Goal: Task Accomplishment & Management: Use online tool/utility

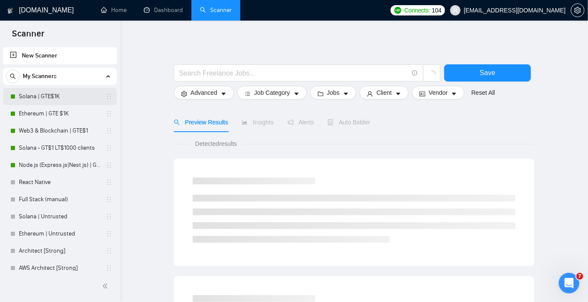
click at [73, 99] on link "Solana | GTE$1K" at bounding box center [60, 96] width 82 height 17
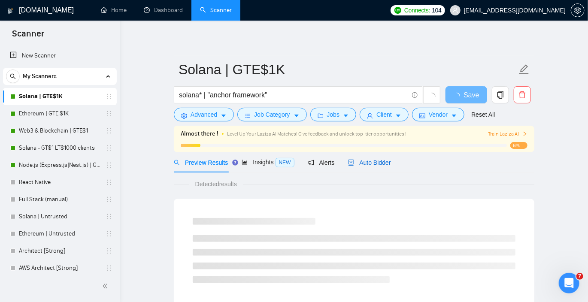
click at [373, 162] on span "Auto Bidder" at bounding box center [369, 162] width 43 height 7
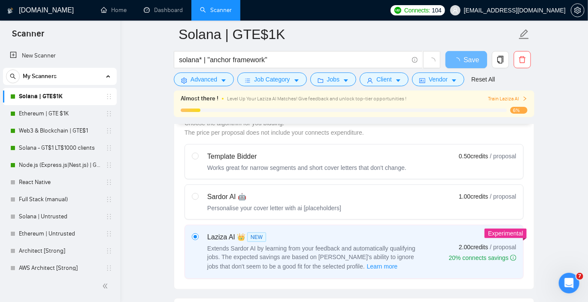
scroll to position [253, 0]
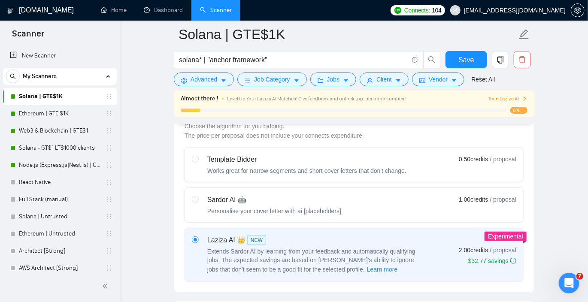
click at [357, 167] on div "Works great for narrow segments and short cover letters that don't change." at bounding box center [306, 171] width 199 height 9
click at [198, 162] on input "radio" at bounding box center [195, 159] width 6 height 6
radio input "true"
radio input "false"
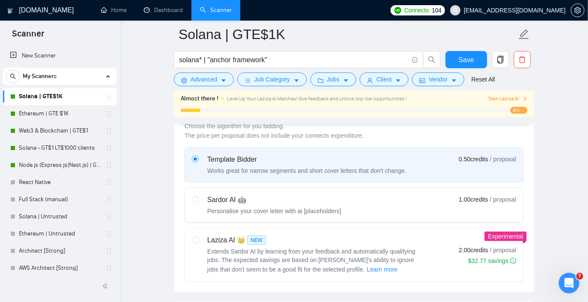
click at [341, 197] on div "Sardor AI 🤖" at bounding box center [274, 200] width 134 height 10
click at [198, 197] on input "radio" at bounding box center [195, 199] width 6 height 6
radio input "true"
radio input "false"
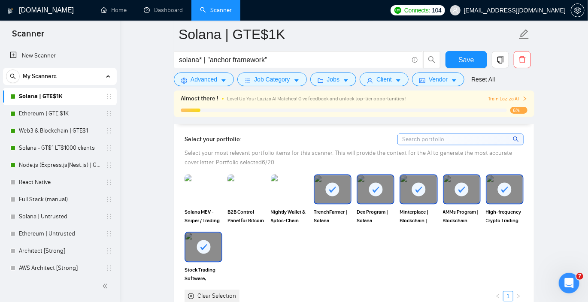
scroll to position [776, 0]
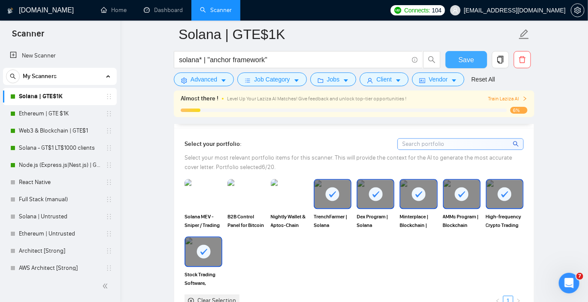
click at [471, 59] on span "Save" at bounding box center [466, 60] width 15 height 11
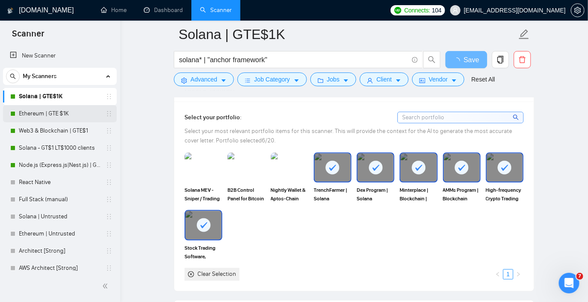
click at [70, 113] on link "Ethereum | GTE $1K" at bounding box center [60, 113] width 82 height 17
click at [49, 111] on link "Ethereum | GTE $1K" at bounding box center [60, 113] width 82 height 17
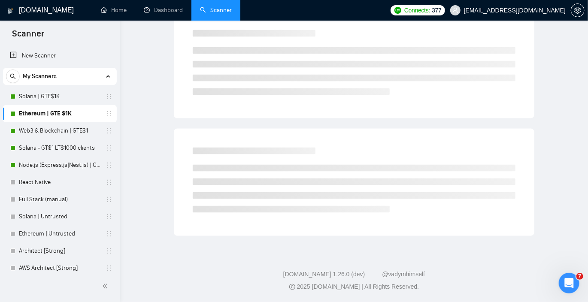
scroll to position [11, 0]
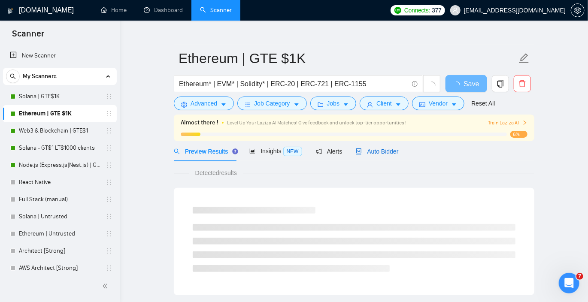
click at [377, 147] on div "Auto Bidder" at bounding box center [377, 151] width 43 height 9
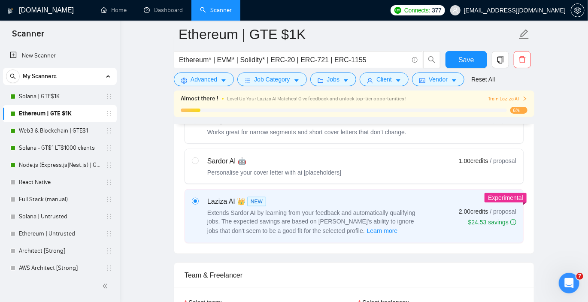
scroll to position [282, 0]
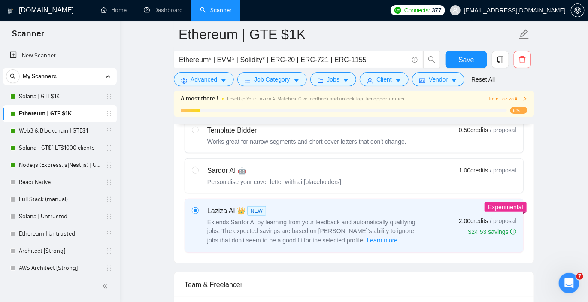
click at [347, 176] on div "Sardor AI 🤖 Personalise your cover letter with ai [placeholders] 1.00 credits /…" at bounding box center [354, 176] width 325 height 21
click at [198, 173] on input "radio" at bounding box center [195, 170] width 6 height 6
radio input "true"
radio input "false"
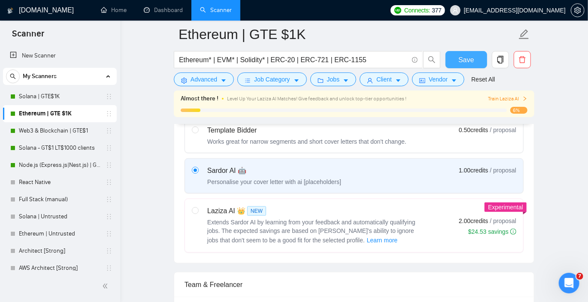
click at [471, 60] on span "Save" at bounding box center [466, 60] width 15 height 11
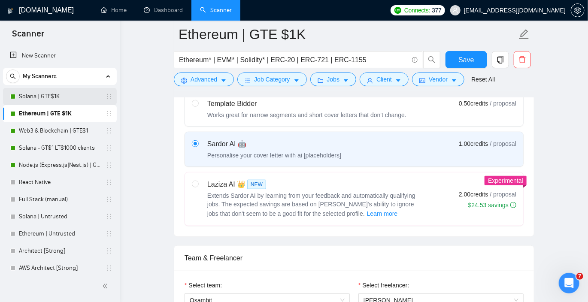
click at [73, 93] on link "Solana | GTE$1K" at bounding box center [60, 96] width 82 height 17
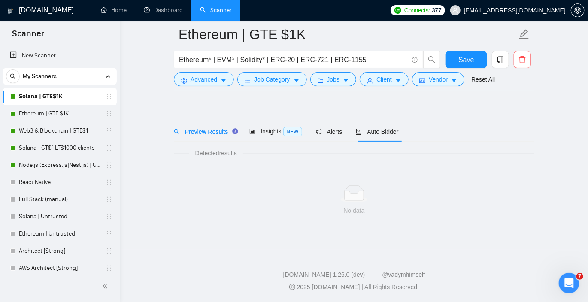
scroll to position [11, 0]
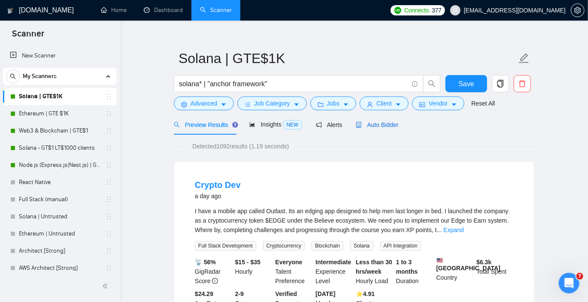
click at [380, 126] on span "Auto Bidder" at bounding box center [377, 124] width 43 height 7
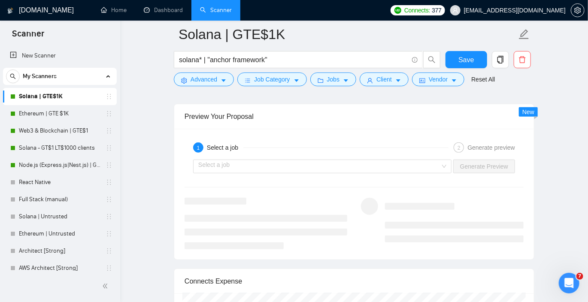
scroll to position [1645, 0]
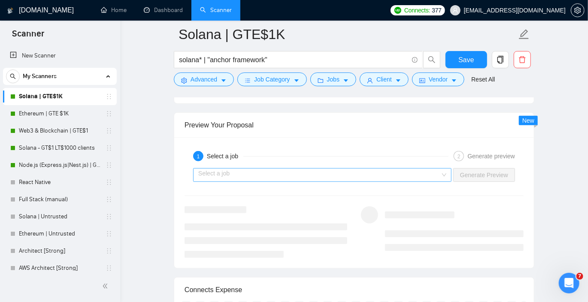
click at [331, 174] on input "search" at bounding box center [319, 175] width 242 height 13
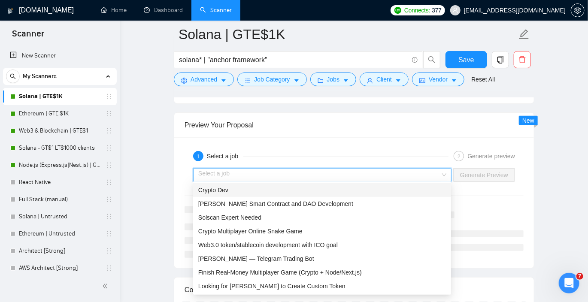
click at [309, 194] on div "Crypto Dev" at bounding box center [322, 189] width 248 height 9
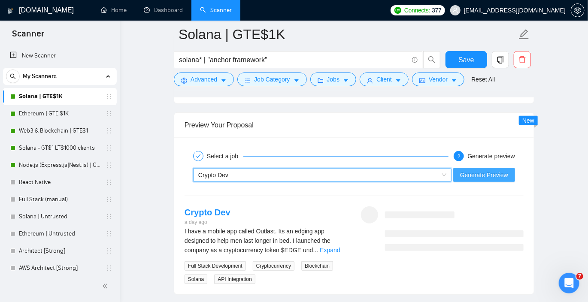
click at [485, 173] on span "Generate Preview" at bounding box center [484, 174] width 48 height 9
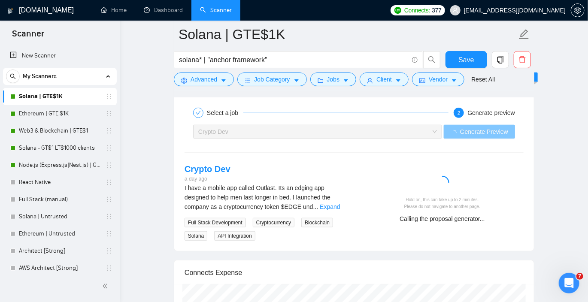
scroll to position [1689, 0]
click at [334, 203] on link "Expand" at bounding box center [330, 206] width 20 height 7
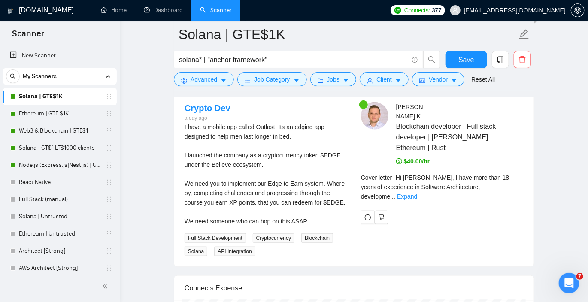
scroll to position [1749, 0]
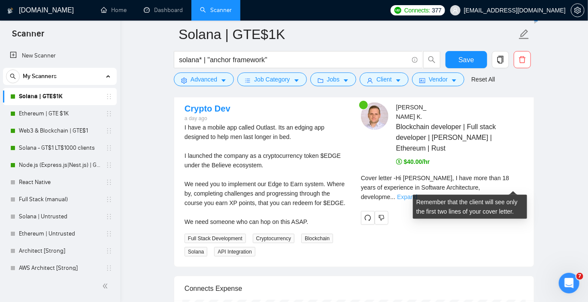
click at [417, 194] on link "Expand" at bounding box center [407, 197] width 20 height 7
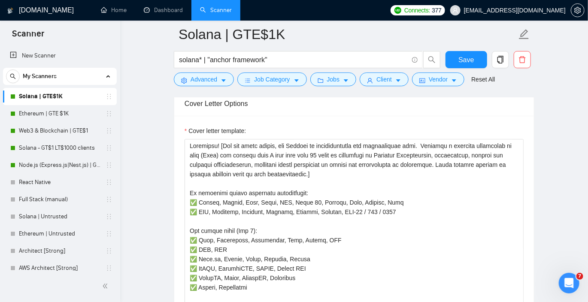
scroll to position [1009, 0]
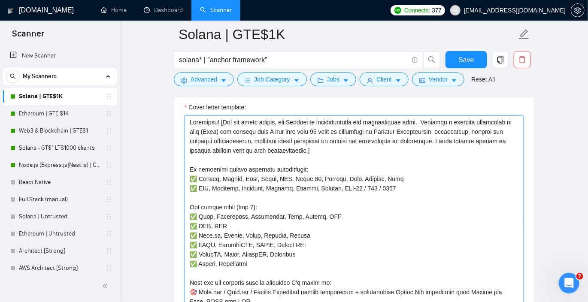
click at [218, 119] on textarea "Cover letter template:" at bounding box center [354, 211] width 339 height 193
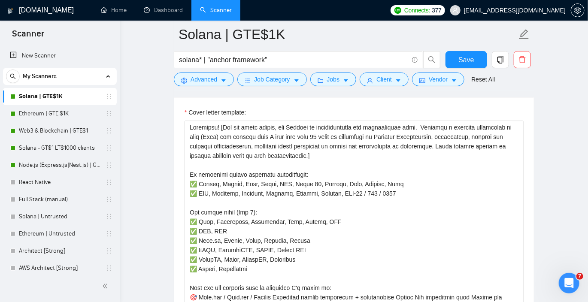
scroll to position [1004, 0]
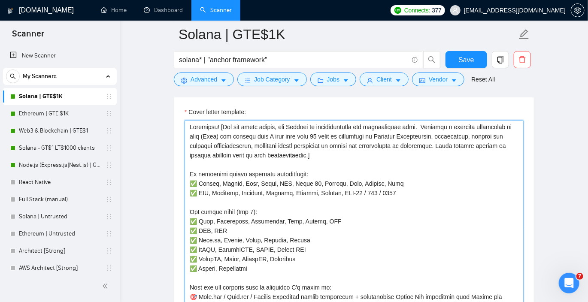
click at [214, 125] on textarea "Cover letter template:" at bounding box center [354, 216] width 339 height 193
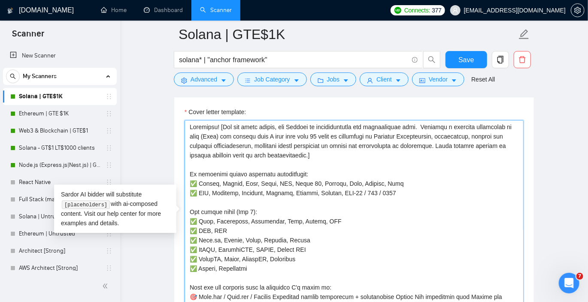
click at [216, 125] on textarea "Cover letter template:" at bounding box center [354, 216] width 339 height 193
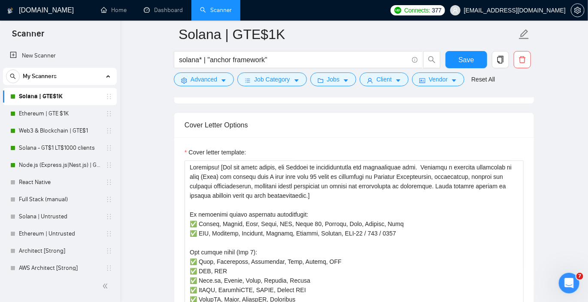
scroll to position [975, 0]
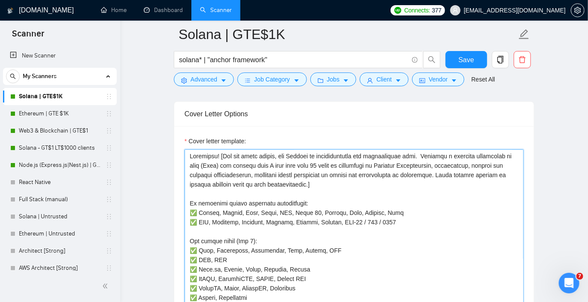
click at [219, 153] on textarea "Cover letter template:" at bounding box center [354, 245] width 339 height 193
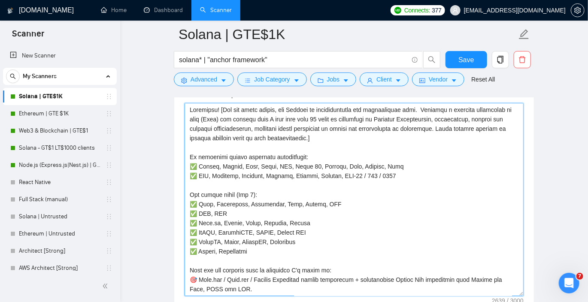
scroll to position [1022, 0]
click at [223, 116] on textarea "Cover letter template:" at bounding box center [354, 199] width 339 height 193
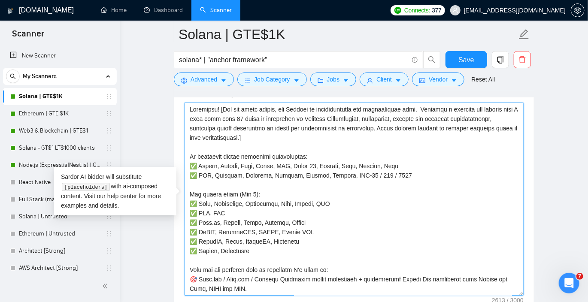
click at [218, 104] on textarea "Cover letter template:" at bounding box center [354, 199] width 339 height 193
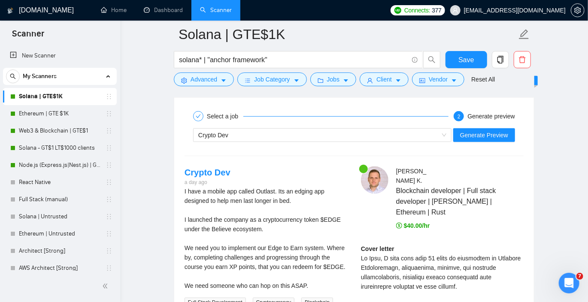
scroll to position [1689, 0]
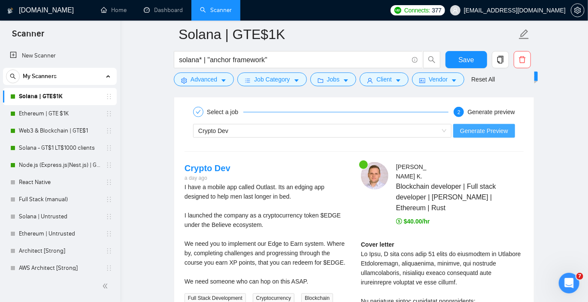
click at [476, 127] on span "Generate Preview" at bounding box center [484, 130] width 48 height 9
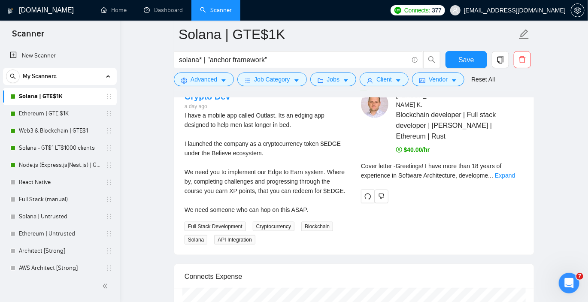
scroll to position [1767, 0]
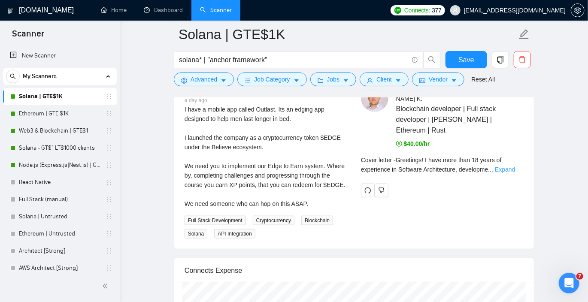
click at [510, 166] on link "Expand" at bounding box center [505, 169] width 20 height 7
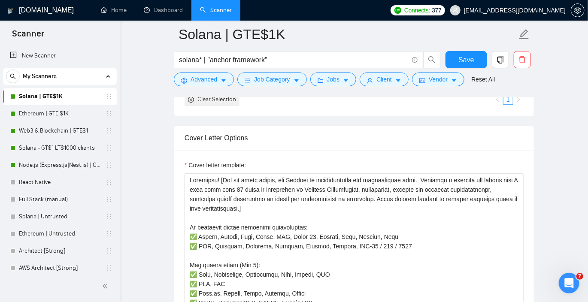
scroll to position [943, 0]
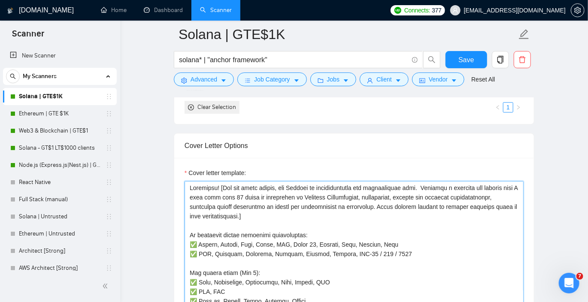
click at [219, 185] on textarea "Cover letter template:" at bounding box center [354, 277] width 339 height 193
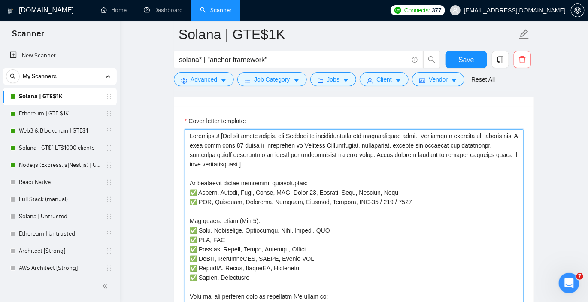
scroll to position [996, 0]
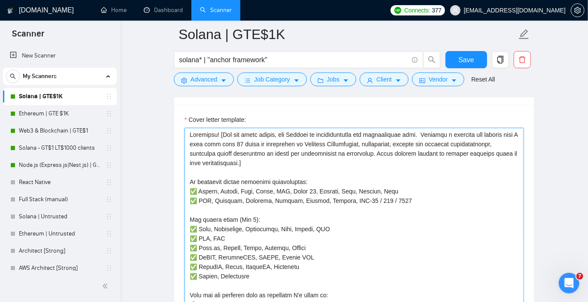
drag, startPoint x: 330, startPoint y: 145, endPoint x: 382, endPoint y: 169, distance: 57.2
click at [382, 169] on textarea "Cover letter template:" at bounding box center [354, 224] width 339 height 193
drag, startPoint x: 318, startPoint y: 161, endPoint x: 187, endPoint y: 130, distance: 134.5
click at [187, 130] on textarea "Cover letter template:" at bounding box center [354, 224] width 339 height 193
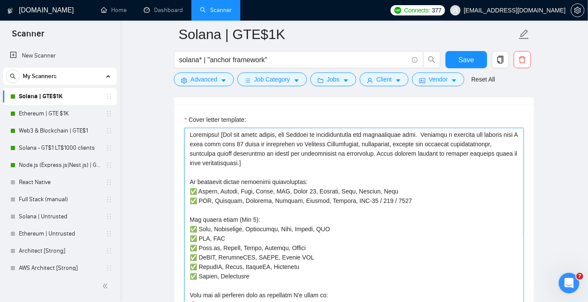
click at [187, 130] on textarea "Cover letter template:" at bounding box center [354, 224] width 339 height 193
drag, startPoint x: 189, startPoint y: 131, endPoint x: 335, endPoint y: 167, distance: 150.0
click at [335, 167] on textarea "Cover letter template:" at bounding box center [354, 224] width 339 height 193
click at [336, 164] on textarea "Cover letter template:" at bounding box center [354, 224] width 339 height 193
drag, startPoint x: 314, startPoint y: 161, endPoint x: 195, endPoint y: 134, distance: 122.4
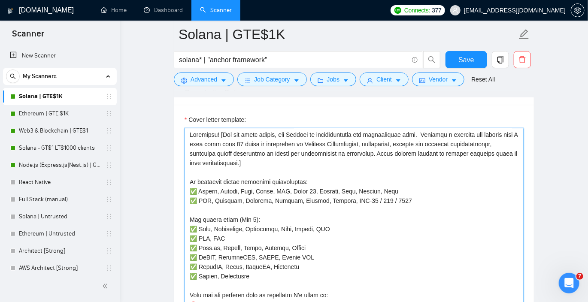
click at [195, 134] on textarea "Cover letter template:" at bounding box center [354, 224] width 339 height 193
click at [192, 134] on textarea "Cover letter template:" at bounding box center [354, 224] width 339 height 193
drag, startPoint x: 191, startPoint y: 134, endPoint x: 353, endPoint y: 169, distance: 165.6
click at [353, 169] on textarea "Cover letter template:" at bounding box center [354, 224] width 339 height 193
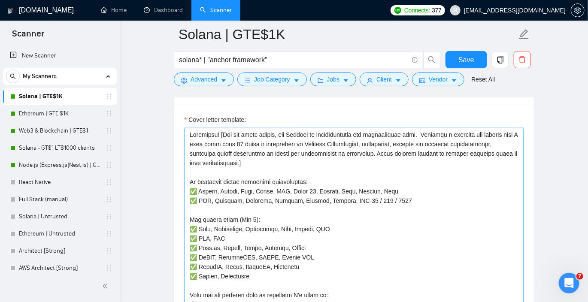
click at [223, 143] on textarea "Cover letter template:" at bounding box center [354, 224] width 339 height 193
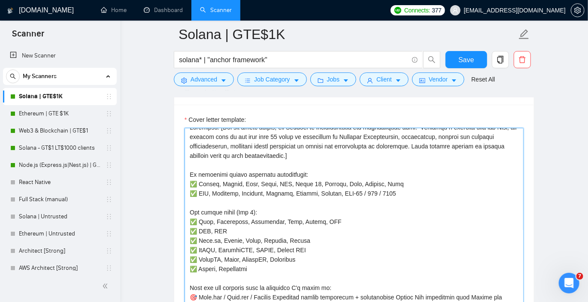
scroll to position [0, 0]
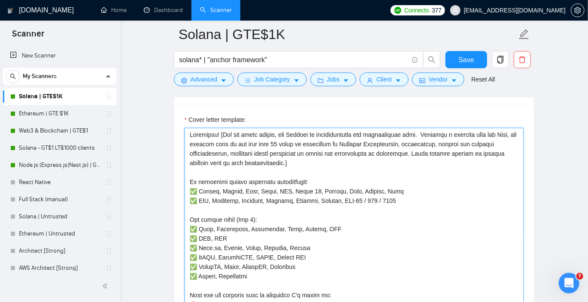
click at [505, 134] on textarea "Cover letter template:" at bounding box center [354, 224] width 339 height 193
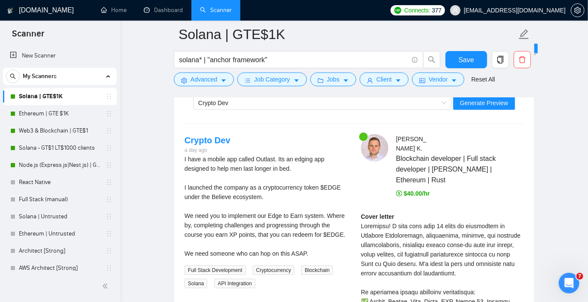
scroll to position [1701, 0]
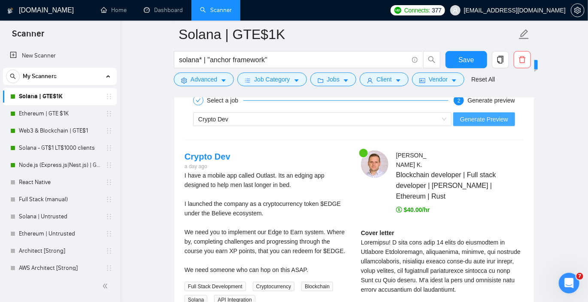
click at [482, 115] on span "Generate Preview" at bounding box center [484, 119] width 48 height 9
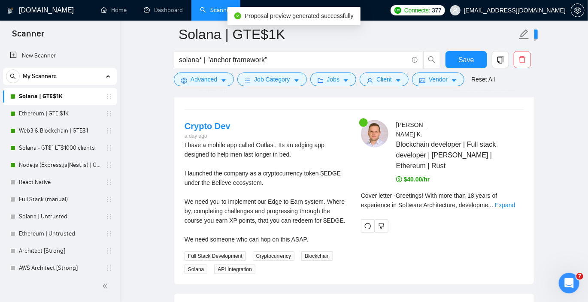
scroll to position [1738, 0]
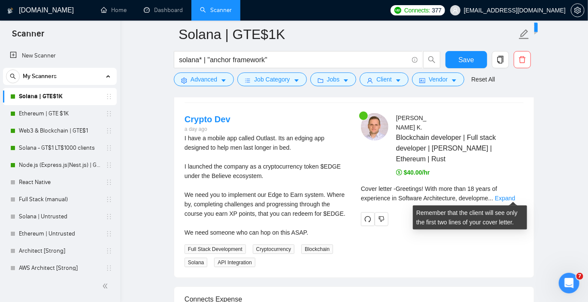
click at [508, 192] on div "Cover letter - Greetings! With more than 18 years of experience in Software Arc…" at bounding box center [442, 193] width 163 height 19
click at [508, 195] on link "Expand" at bounding box center [505, 198] width 20 height 7
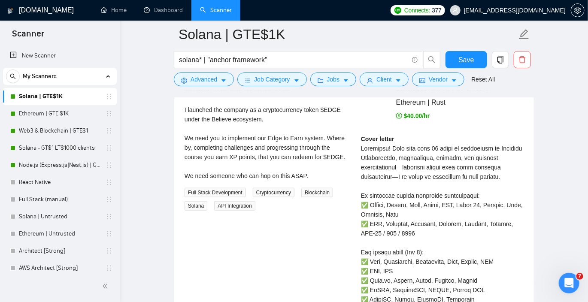
scroll to position [1802, 0]
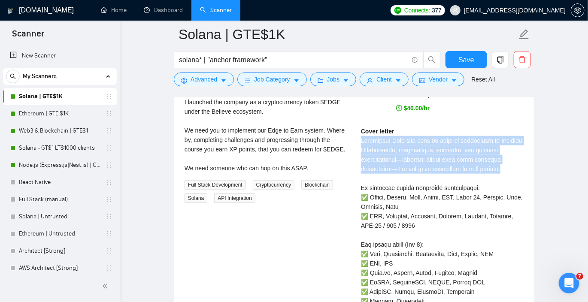
drag, startPoint x: 363, startPoint y: 142, endPoint x: 410, endPoint y: 176, distance: 58.0
drag, startPoint x: 414, startPoint y: 176, endPoint x: 361, endPoint y: 140, distance: 63.7
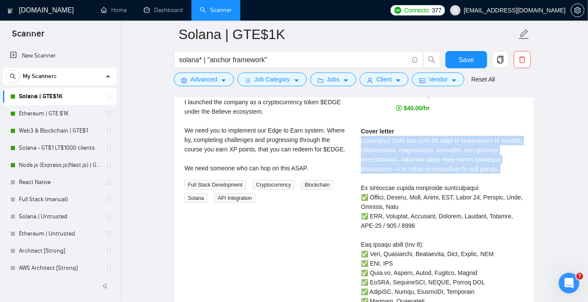
drag, startPoint x: 359, startPoint y: 140, endPoint x: 420, endPoint y: 177, distance: 71.1
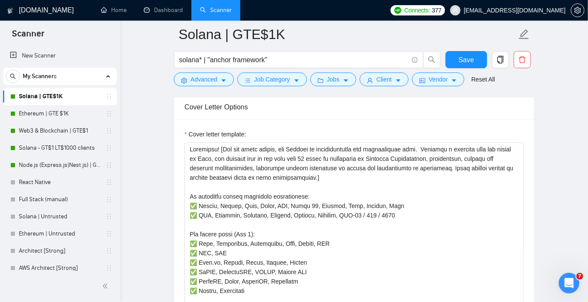
scroll to position [987, 0]
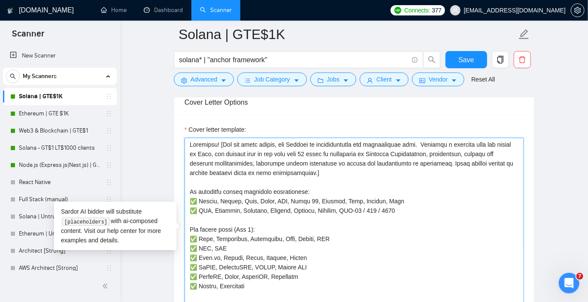
click at [419, 143] on textarea "Cover letter template:" at bounding box center [354, 234] width 339 height 193
click at [422, 143] on textarea "Cover letter template:" at bounding box center [354, 234] width 339 height 193
click at [217, 143] on textarea "Cover letter template:" at bounding box center [354, 234] width 339 height 193
type textarea "Greetings! My name is Vlad. [For the cover letter, use English in conversationa…"
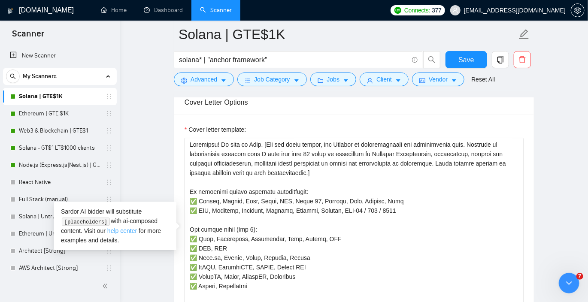
click at [116, 232] on link "help center" at bounding box center [122, 231] width 30 height 7
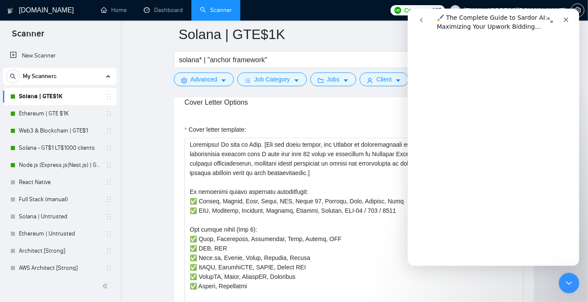
scroll to position [389, 0]
click at [343, 168] on textarea "Cover letter template:" at bounding box center [354, 234] width 339 height 193
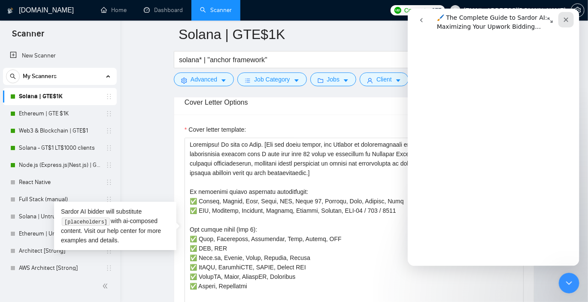
click at [568, 18] on icon "Close" at bounding box center [565, 19] width 7 height 7
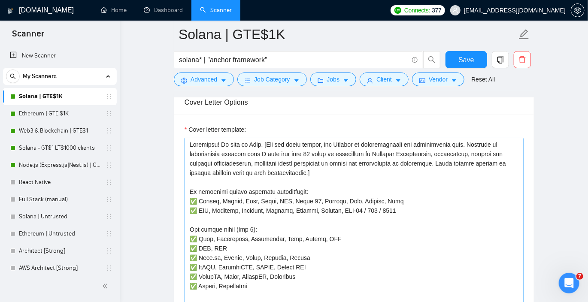
scroll to position [0, 0]
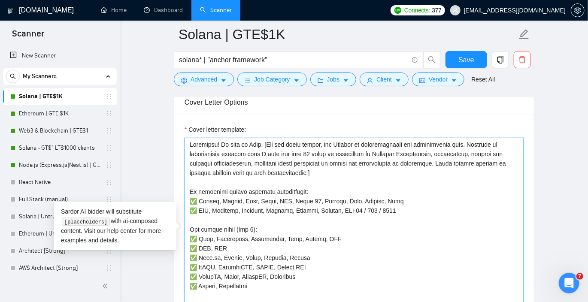
drag, startPoint x: 235, startPoint y: 152, endPoint x: 366, endPoint y: 173, distance: 132.2
click at [366, 173] on textarea "Cover letter template:" at bounding box center [354, 234] width 339 height 193
drag, startPoint x: 345, startPoint y: 170, endPoint x: 197, endPoint y: 147, distance: 149.1
click at [197, 147] on textarea "Cover letter template:" at bounding box center [354, 234] width 339 height 193
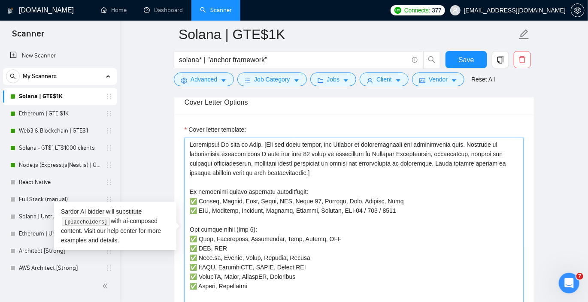
click at [197, 147] on textarea "Cover letter template:" at bounding box center [354, 234] width 339 height 193
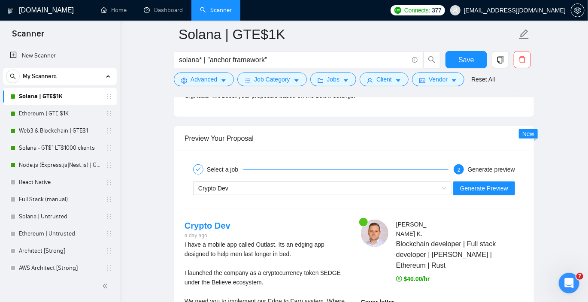
scroll to position [1617, 0]
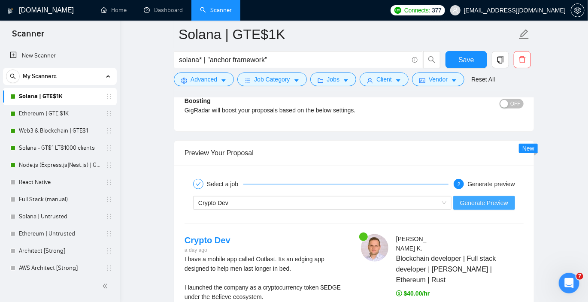
click at [475, 204] on span "Generate Preview" at bounding box center [484, 202] width 48 height 9
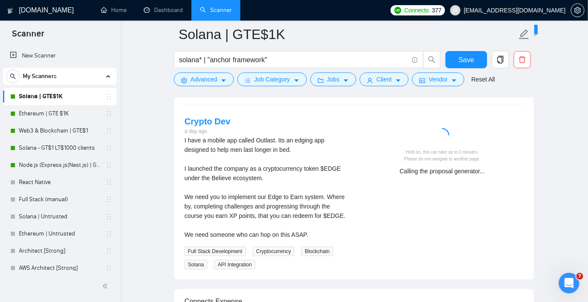
scroll to position [1744, 0]
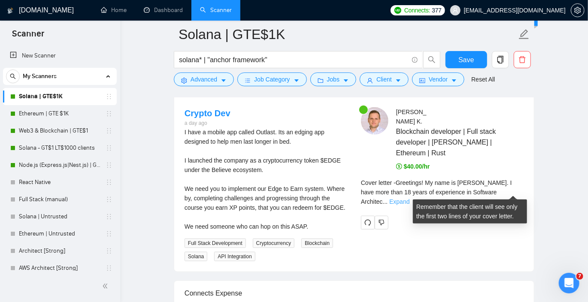
click at [410, 198] on link "Expand" at bounding box center [399, 201] width 20 height 7
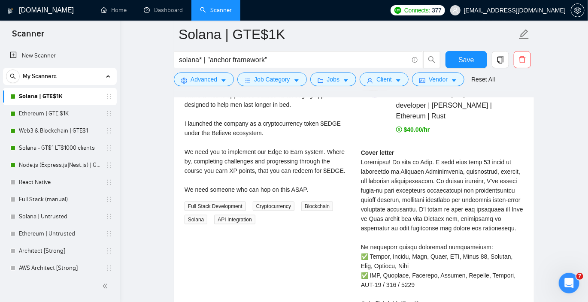
scroll to position [1785, 0]
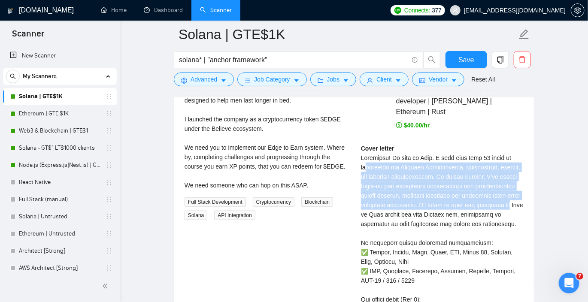
drag, startPoint x: 368, startPoint y: 164, endPoint x: 433, endPoint y: 211, distance: 80.3
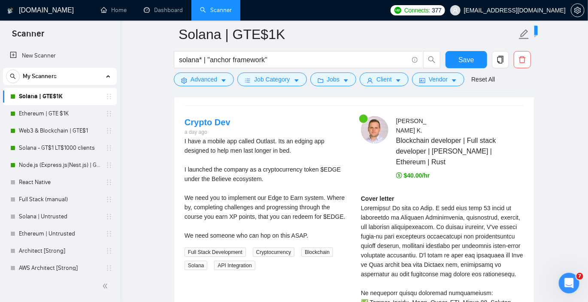
scroll to position [1737, 0]
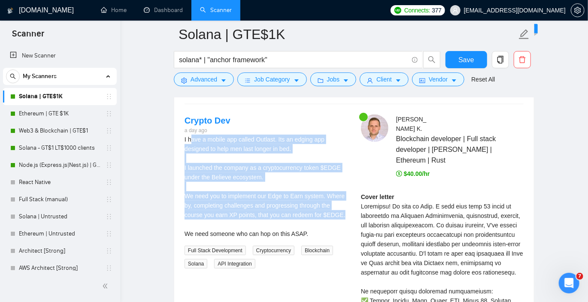
drag, startPoint x: 190, startPoint y: 136, endPoint x: 277, endPoint y: 223, distance: 123.6
click at [277, 223] on div "I have a mobile app called Outlast. Its an edging app designed to help men last…" at bounding box center [266, 187] width 163 height 104
click at [278, 220] on div "I have a mobile app called Outlast. Its an edging app designed to help men last…" at bounding box center [266, 187] width 163 height 104
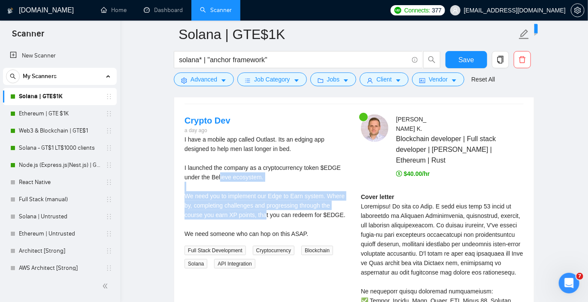
drag, startPoint x: 281, startPoint y: 217, endPoint x: 221, endPoint y: 173, distance: 74.0
click at [221, 173] on div "I have a mobile app called Outlast. Its an edging app designed to help men last…" at bounding box center [266, 187] width 163 height 104
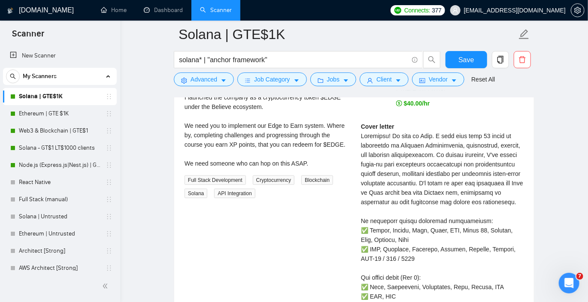
scroll to position [1822, 0]
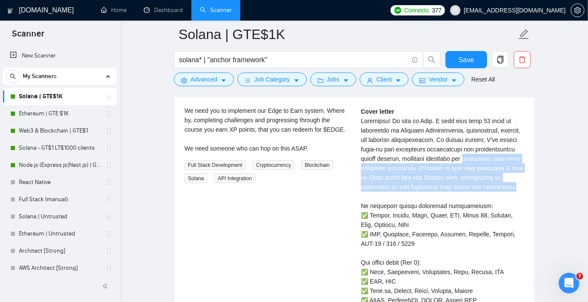
drag, startPoint x: 359, startPoint y: 165, endPoint x: 455, endPoint y: 195, distance: 99.8
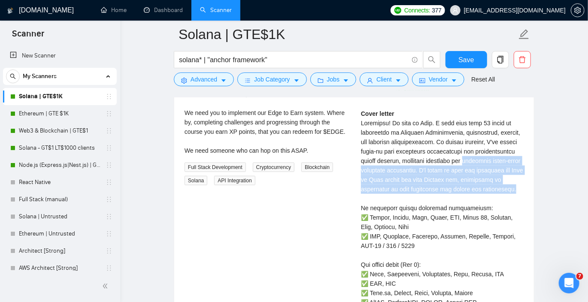
scroll to position [1828, 0]
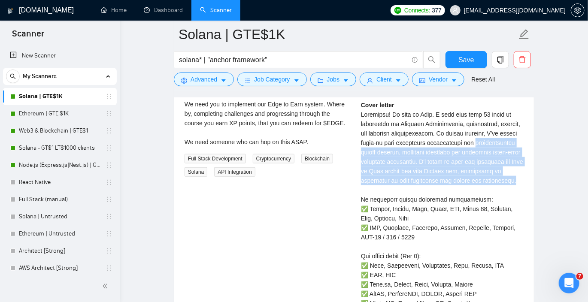
drag, startPoint x: 360, startPoint y: 153, endPoint x: 463, endPoint y: 187, distance: 108.5
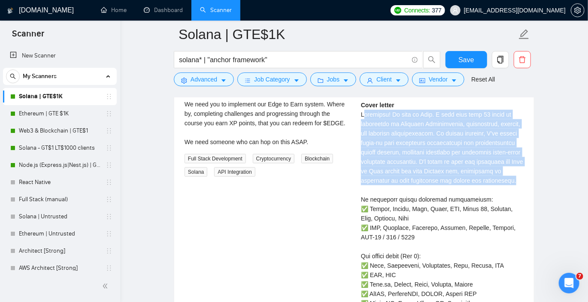
drag, startPoint x: 465, startPoint y: 187, endPoint x: 363, endPoint y: 111, distance: 127.0
drag, startPoint x: 360, startPoint y: 112, endPoint x: 471, endPoint y: 187, distance: 134.4
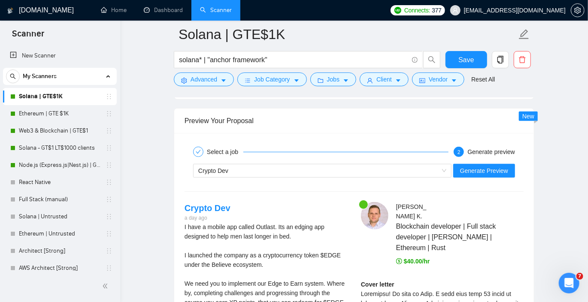
scroll to position [1642, 0]
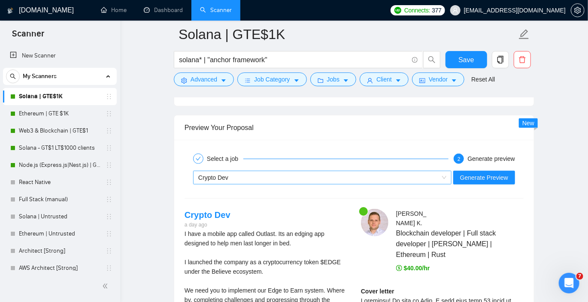
click at [382, 181] on div "Crypto Dev" at bounding box center [318, 177] width 240 height 13
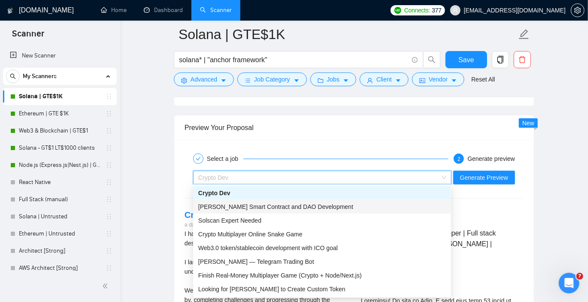
click at [348, 207] on div "[PERSON_NAME] Smart Contract and DAO Development" at bounding box center [322, 206] width 248 height 9
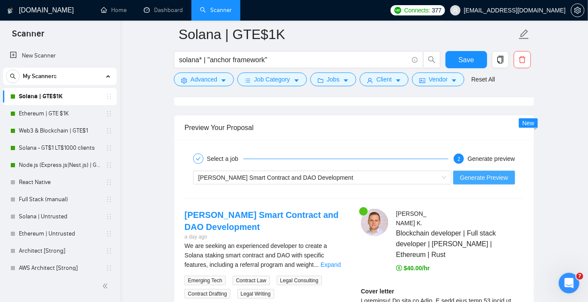
click at [480, 171] on button "Generate Preview" at bounding box center [484, 178] width 62 height 14
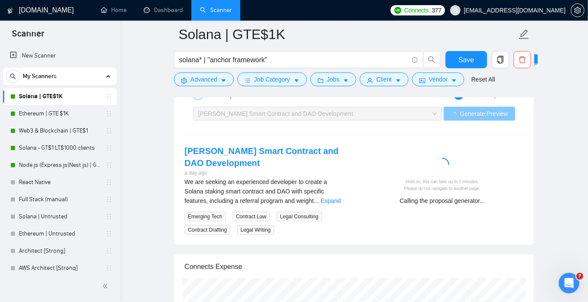
scroll to position [1737, 0]
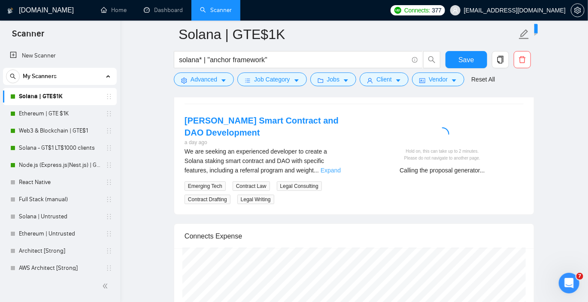
click at [337, 169] on link "Expand" at bounding box center [331, 170] width 20 height 7
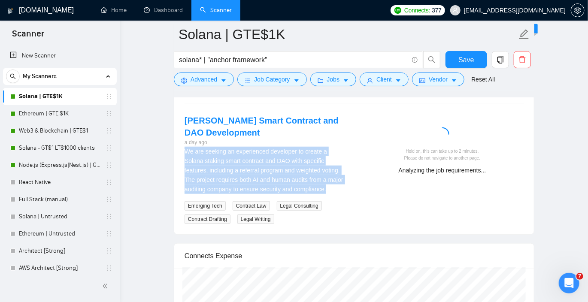
drag, startPoint x: 182, startPoint y: 150, endPoint x: 272, endPoint y: 196, distance: 100.8
click at [272, 196] on div "Solana Staking Smart Contract and DAO Development a day ago We are seeking an e…" at bounding box center [266, 169] width 176 height 109
click at [272, 194] on div "We are seeking an experienced developer to create a Solana staking smart contra…" at bounding box center [266, 170] width 163 height 47
drag, startPoint x: 274, startPoint y: 196, endPoint x: 182, endPoint y: 150, distance: 102.3
click at [182, 150] on div "Solana Staking Smart Contract and DAO Development a day ago We are seeking an e…" at bounding box center [266, 169] width 176 height 109
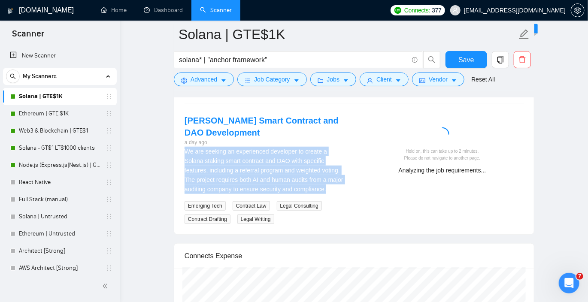
click at [182, 149] on div "Solana Staking Smart Contract and DAO Development a day ago We are seeking an e…" at bounding box center [266, 169] width 176 height 109
drag, startPoint x: 182, startPoint y: 149, endPoint x: 268, endPoint y: 198, distance: 99.0
click at [268, 198] on div "Solana Staking Smart Contract and DAO Development a day ago We are seeking an e…" at bounding box center [266, 169] width 176 height 109
click at [268, 194] on div "We are seeking an experienced developer to create a Solana staking smart contra…" at bounding box center [266, 170] width 163 height 47
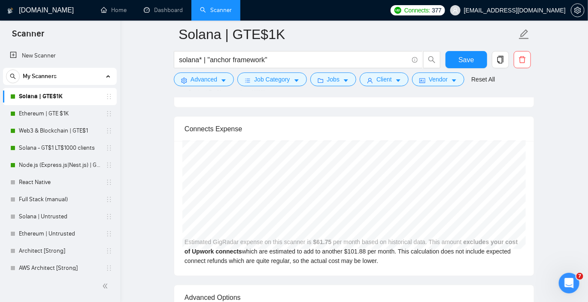
scroll to position [1787, 0]
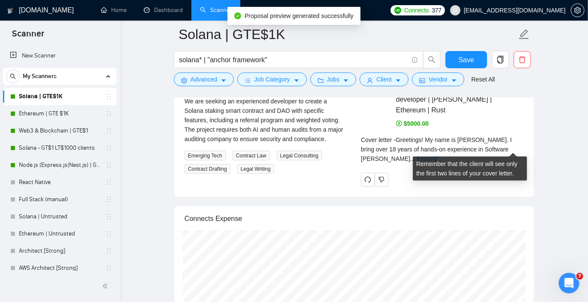
click at [437, 155] on link "Expand" at bounding box center [427, 158] width 20 height 7
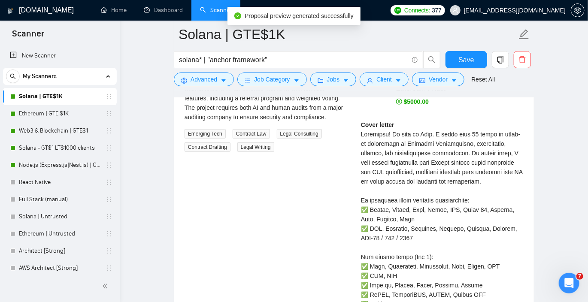
scroll to position [1811, 0]
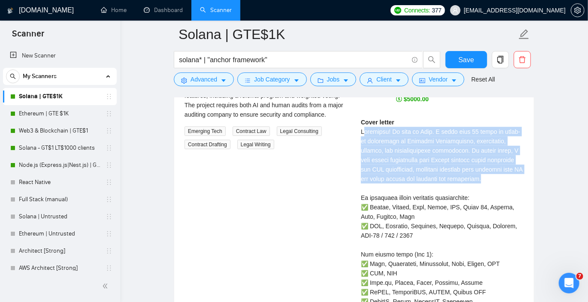
drag, startPoint x: 363, startPoint y: 131, endPoint x: 450, endPoint y: 184, distance: 102.1
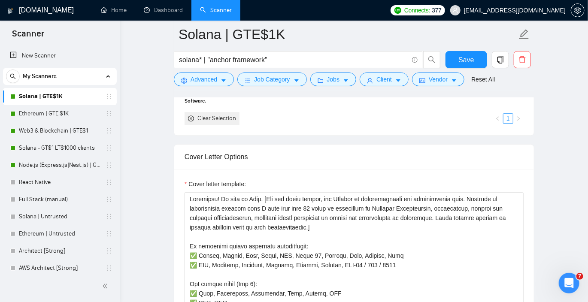
scroll to position [950, 0]
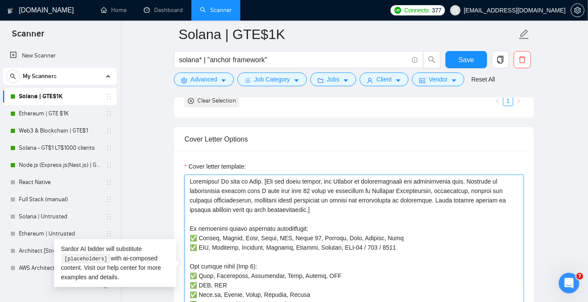
drag, startPoint x: 338, startPoint y: 209, endPoint x: 139, endPoint y: 152, distance: 207.2
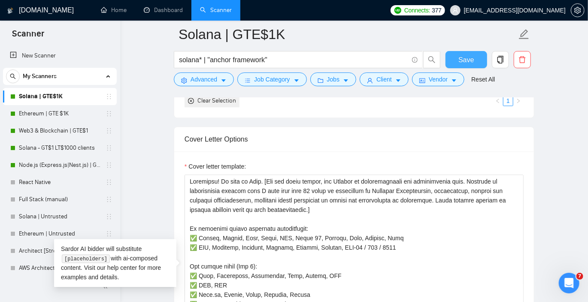
click at [472, 58] on span "Save" at bounding box center [466, 60] width 15 height 11
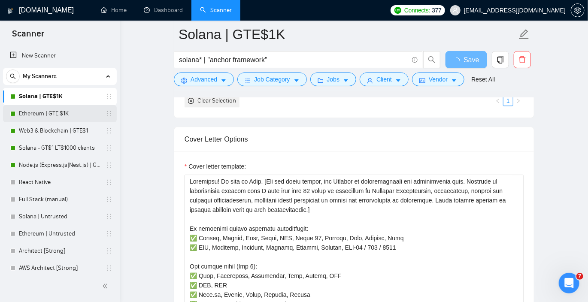
click at [70, 114] on link "Ethereum | GTE $1K" at bounding box center [60, 113] width 82 height 17
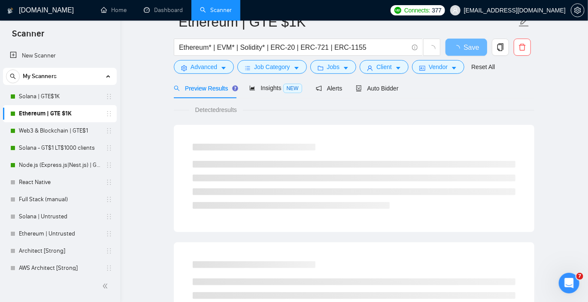
scroll to position [16, 0]
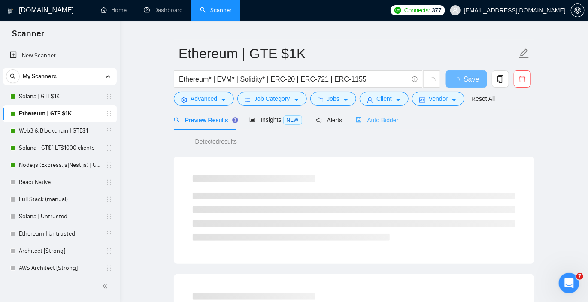
click at [374, 128] on div "Auto Bidder" at bounding box center [377, 120] width 43 height 20
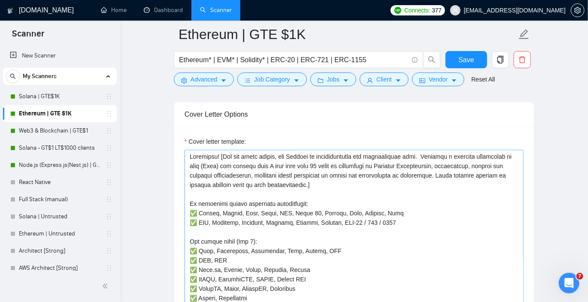
scroll to position [968, 0]
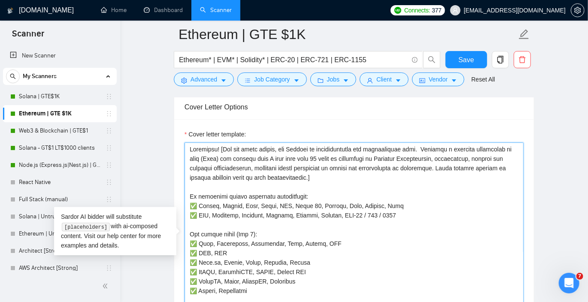
drag, startPoint x: 389, startPoint y: 180, endPoint x: 180, endPoint y: 133, distance: 214.3
click at [180, 133] on div "Cover letter template:" at bounding box center [354, 237] width 360 height 237
paste textarea "My name is Vlad. [For the cover letter, use English in conversational yet profe…"
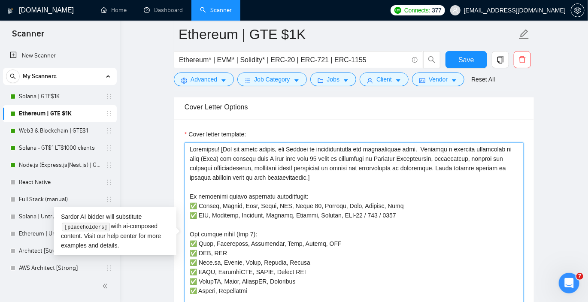
paste textarea "My name is Vlad. [For the cover letter, use English in conversational yet profe…"
type textarea "Greetings! My name is Vlad. [For the cover letter, use English in conversationa…"
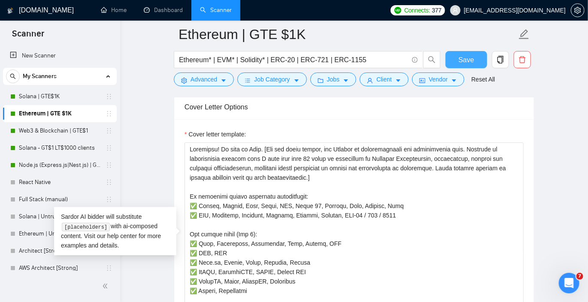
click at [467, 61] on span "Save" at bounding box center [466, 60] width 15 height 11
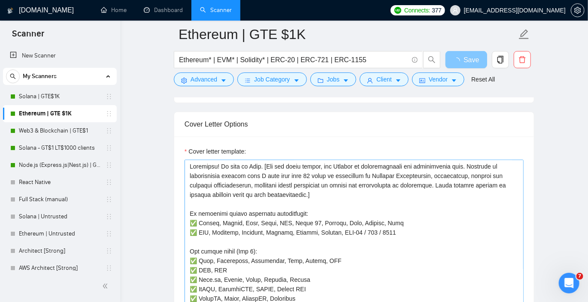
scroll to position [985, 0]
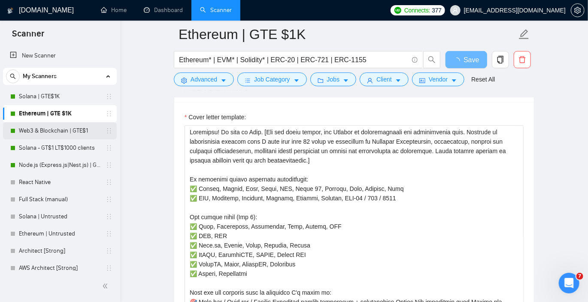
click at [78, 129] on link "Web3 & Blockchain | GTE$1" at bounding box center [60, 130] width 82 height 17
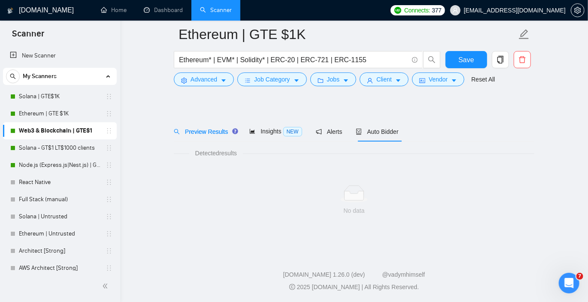
scroll to position [11, 0]
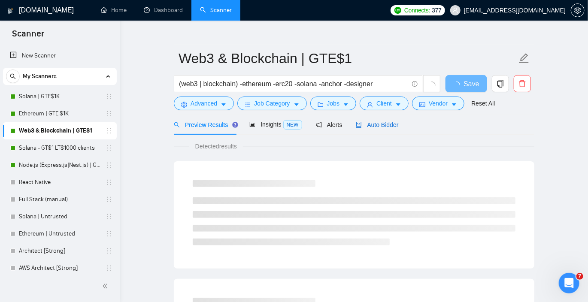
click at [374, 129] on div "Auto Bidder" at bounding box center [377, 124] width 43 height 9
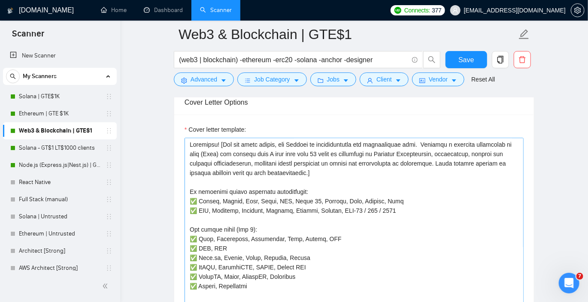
scroll to position [1004, 0]
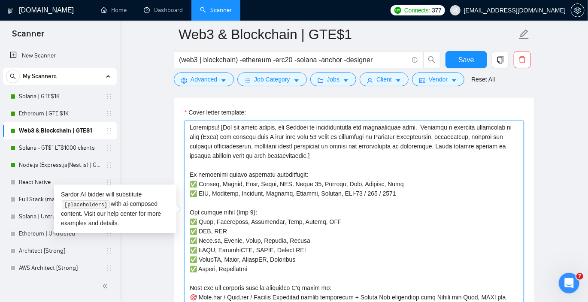
drag, startPoint x: 394, startPoint y: 156, endPoint x: 144, endPoint y: 103, distance: 255.4
click at [144, 103] on main "Web3 & Blockchain | GTE$1 (web3 | blockchain) -ethereum -erc20 -solana -anchor …" at bounding box center [354, 270] width 440 height 2478
paste textarea "My name is Vlad. [For the cover letter, use English in conversational yet profe…"
type textarea "Greetings! My name is Vlad. [For the cover letter, use English in conversationa…"
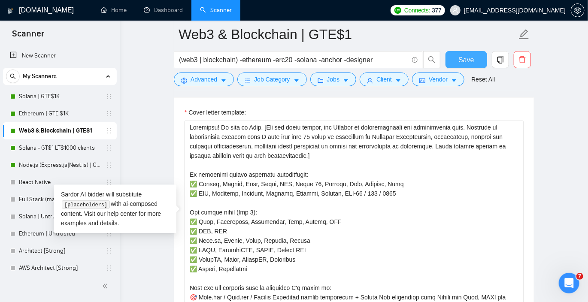
click at [457, 64] on button "Save" at bounding box center [467, 59] width 42 height 17
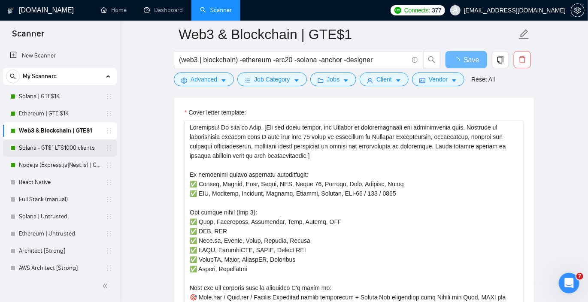
click at [58, 149] on link "Solana - GT$1 LT$1000 clients" at bounding box center [60, 148] width 82 height 17
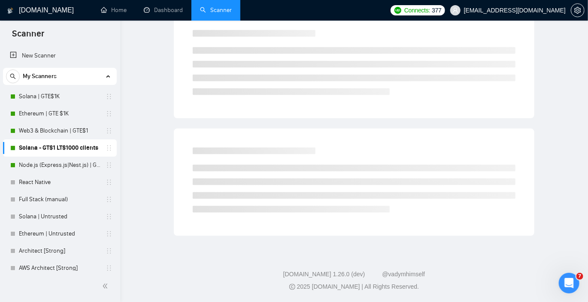
scroll to position [11, 0]
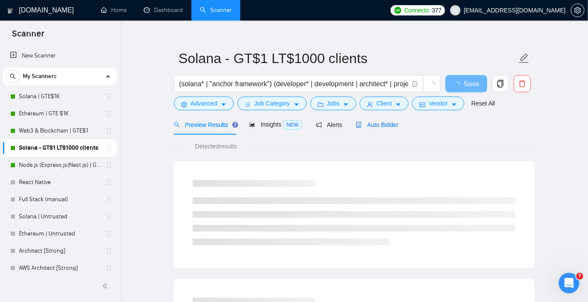
click at [374, 128] on div "Auto Bidder" at bounding box center [377, 124] width 43 height 9
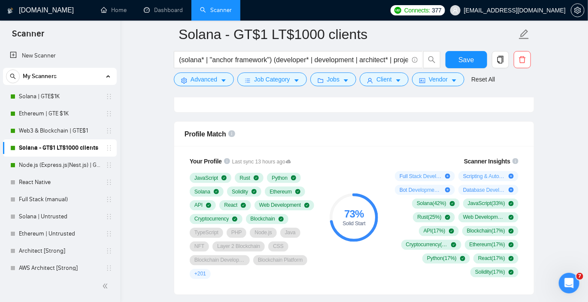
scroll to position [530, 0]
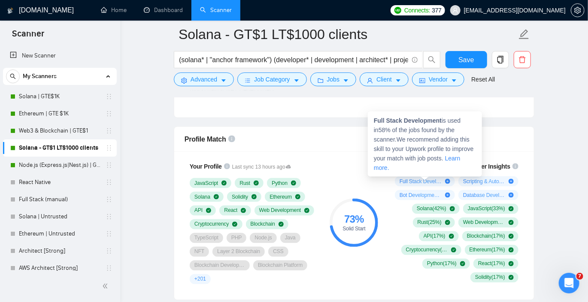
click at [448, 180] on icon "plus-circle" at bounding box center [447, 181] width 5 height 5
click at [447, 181] on icon "plus-circle" at bounding box center [447, 181] width 5 height 5
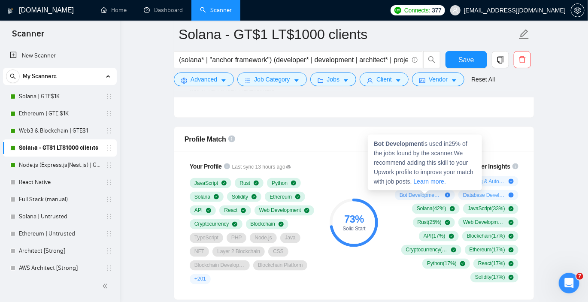
click at [449, 196] on icon "plus-circle" at bounding box center [447, 195] width 5 height 5
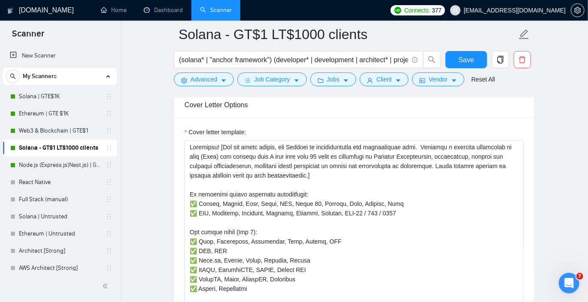
scroll to position [930, 0]
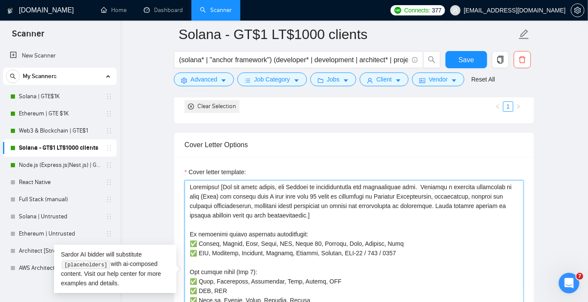
drag, startPoint x: 389, startPoint y: 213, endPoint x: 159, endPoint y: 160, distance: 236.7
paste textarea "My name is Vlad. [For the cover letter, use English in conversational yet profe…"
type textarea "Greetings! My name is Vlad. [For the cover letter, use English in conversationa…"
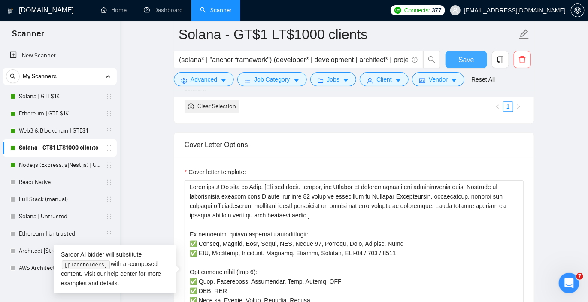
click at [469, 62] on span "Save" at bounding box center [466, 60] width 15 height 11
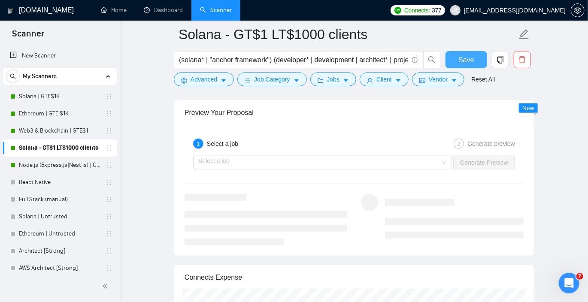
scroll to position [1585, 0]
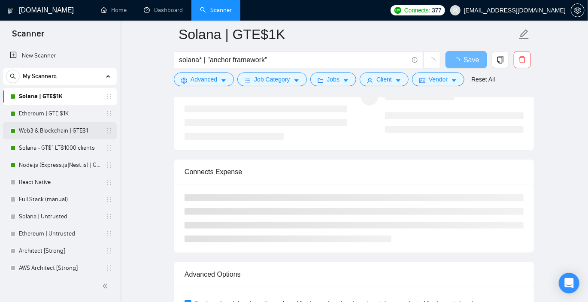
click at [66, 128] on link "Web3 & Blockchain | GTE$1" at bounding box center [60, 130] width 82 height 17
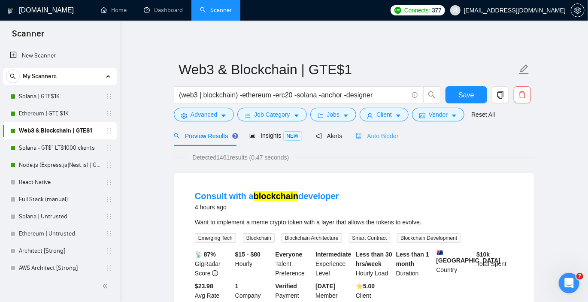
click at [398, 130] on div "Auto Bidder" at bounding box center [377, 136] width 43 height 20
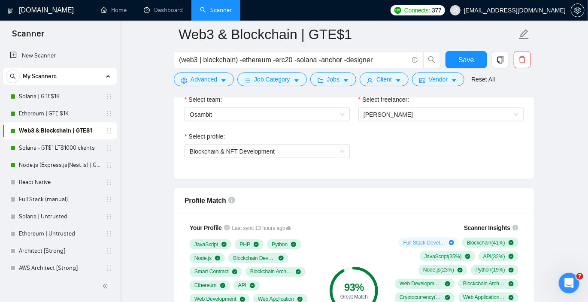
scroll to position [477, 0]
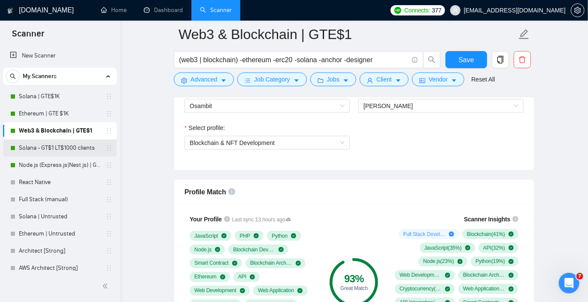
click at [73, 149] on link "Solana - GT$1 LT$1000 clients" at bounding box center [60, 148] width 82 height 17
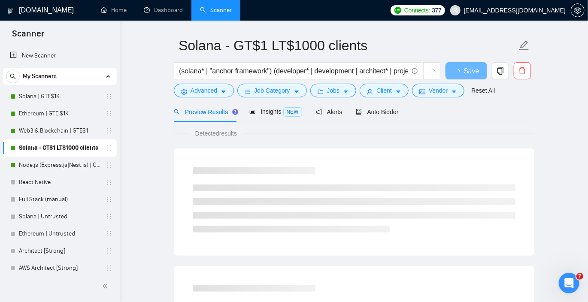
scroll to position [29, 0]
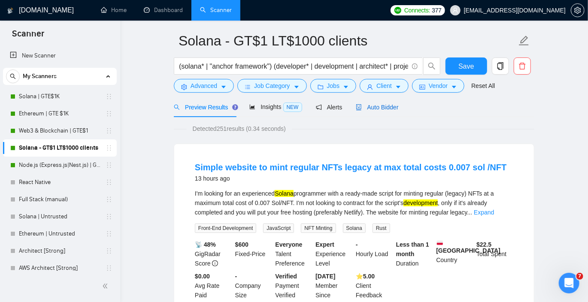
click at [391, 109] on span "Auto Bidder" at bounding box center [377, 107] width 43 height 7
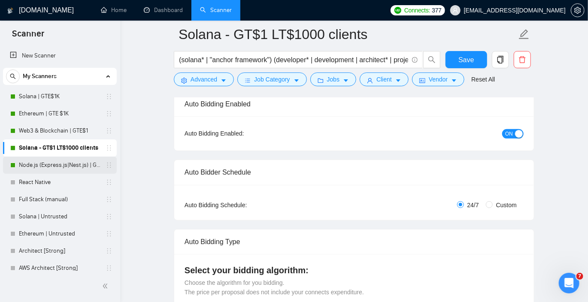
click at [73, 164] on link "Node.js (Express.js|Nest.js) | GTE$1K" at bounding box center [60, 165] width 82 height 17
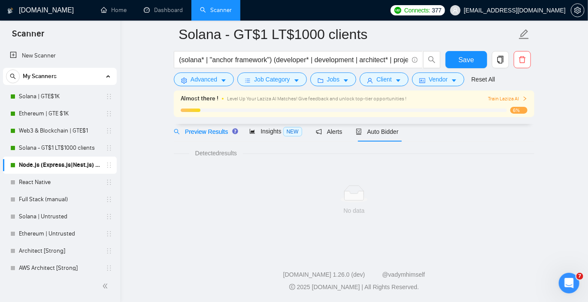
scroll to position [11, 0]
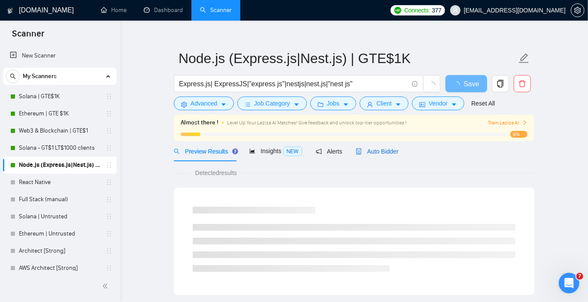
click at [386, 153] on span "Auto Bidder" at bounding box center [377, 151] width 43 height 7
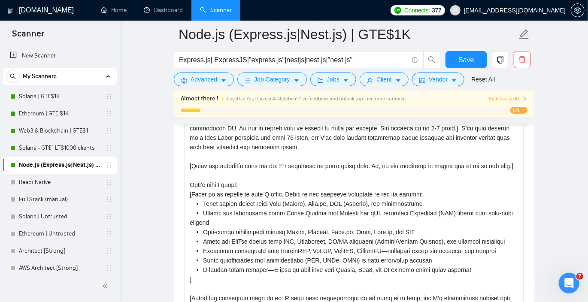
scroll to position [961, 0]
